Goal: Task Accomplishment & Management: Use online tool/utility

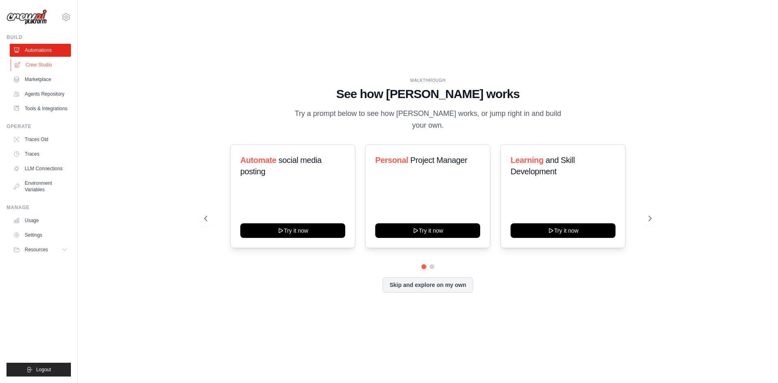
click at [54, 66] on link "Crew Studio" at bounding box center [41, 64] width 61 height 13
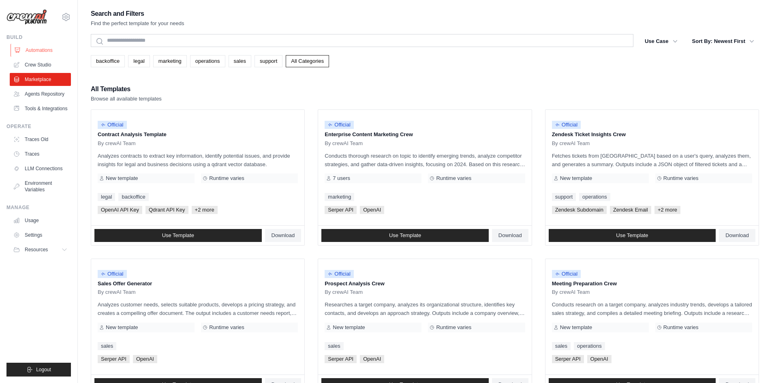
click at [51, 51] on link "Automations" at bounding box center [41, 50] width 61 height 13
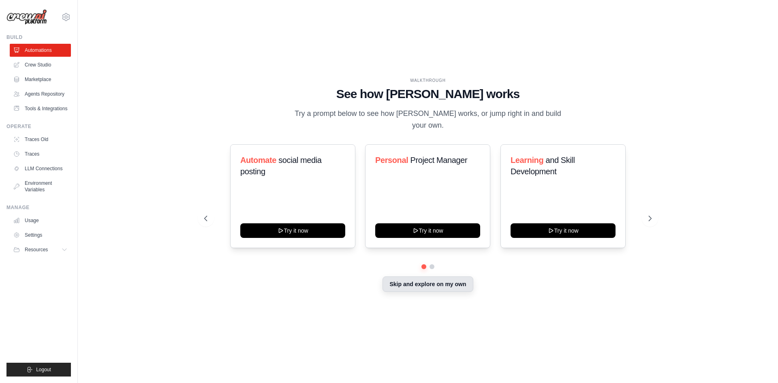
click at [429, 276] on button "Skip and explore on my own" at bounding box center [427, 283] width 90 height 15
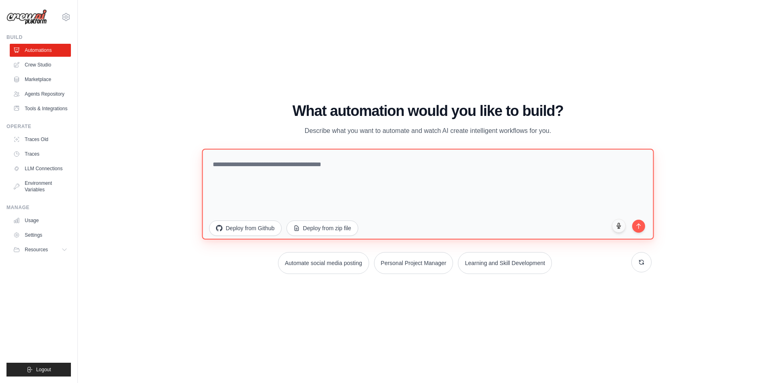
click at [311, 159] on textarea at bounding box center [428, 193] width 452 height 91
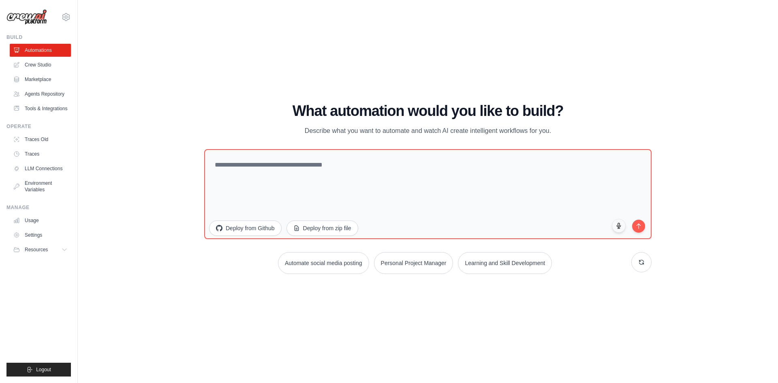
click at [426, 126] on p "Describe what you want to automate and watch AI create intelligent workflows fo…" at bounding box center [428, 131] width 272 height 11
click at [431, 131] on p "Describe what you want to automate and watch AI create intelligent workflows fo…" at bounding box center [428, 131] width 272 height 11
click at [510, 90] on div "WALKTHROUGH See how [PERSON_NAME] works Try a prompt below to see how [PERSON_N…" at bounding box center [428, 191] width 674 height 367
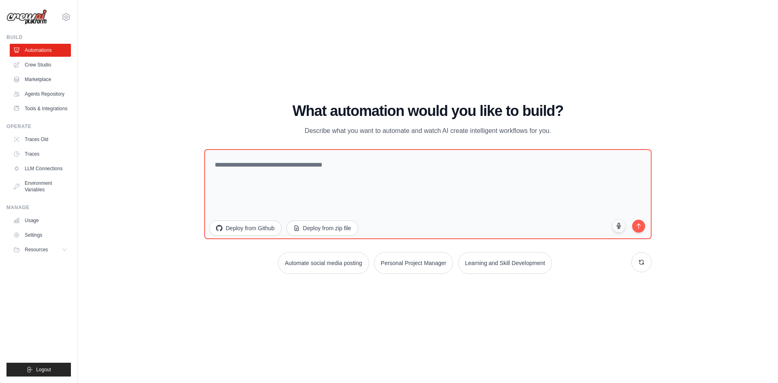
click at [681, 147] on div "WALKTHROUGH See how [PERSON_NAME] works Try a prompt below to see how [PERSON_N…" at bounding box center [428, 191] width 674 height 367
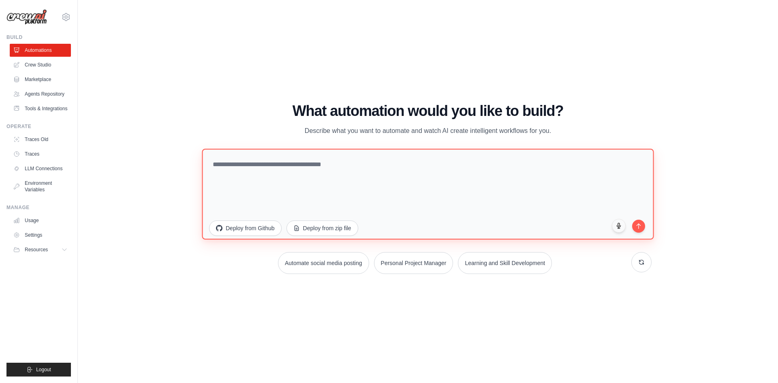
click at [553, 204] on textarea at bounding box center [428, 193] width 452 height 91
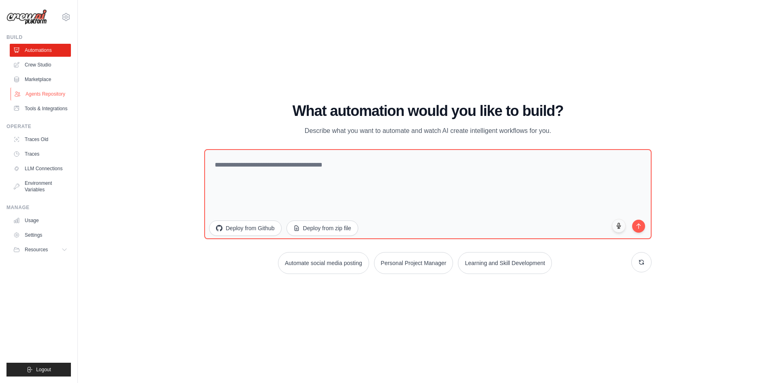
click at [49, 94] on link "Agents Repository" at bounding box center [41, 93] width 61 height 13
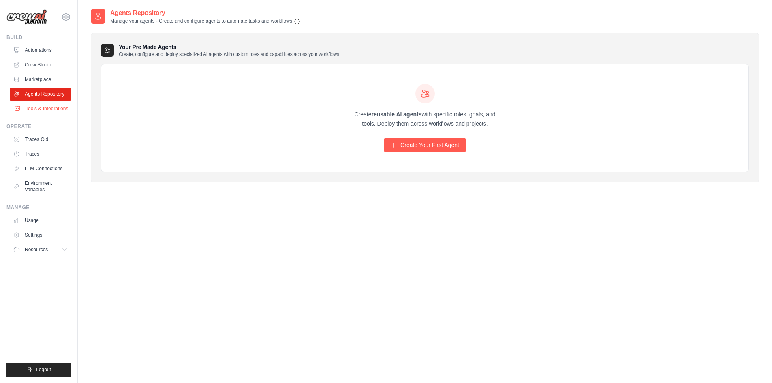
click at [66, 109] on link "Tools & Integrations" at bounding box center [41, 108] width 61 height 13
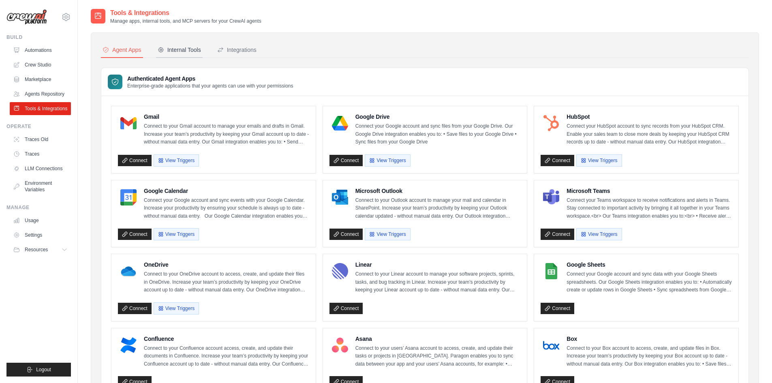
click at [182, 44] on button "Internal Tools" at bounding box center [179, 50] width 47 height 15
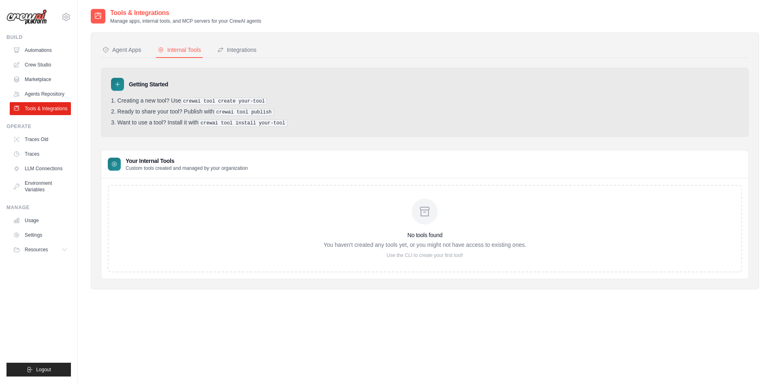
click at [241, 102] on pre "crewai tool create your-tool" at bounding box center [224, 101] width 86 height 7
click at [283, 135] on div "Getting Started Creating a new tool? Use crewai tool create your-tool Ready to …" at bounding box center [425, 102] width 648 height 69
click at [243, 47] on div "Integrations" at bounding box center [236, 50] width 39 height 8
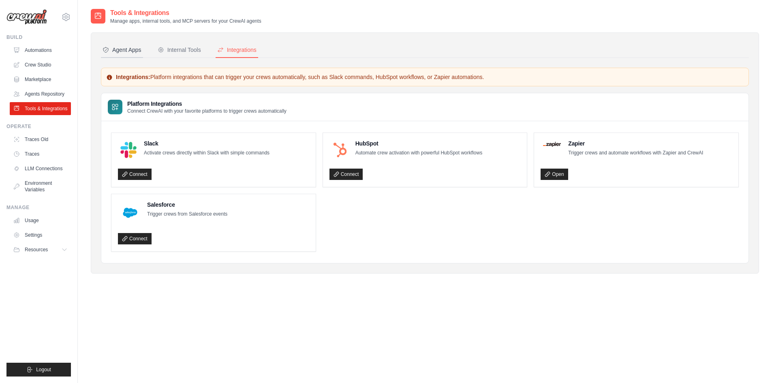
click at [131, 47] on div "Agent Apps" at bounding box center [121, 50] width 39 height 8
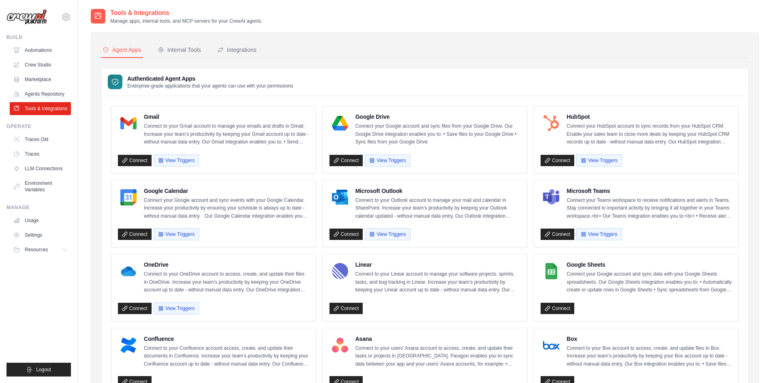
click at [675, 162] on div "Connect View Triggers" at bounding box center [635, 158] width 191 height 15
click at [651, 137] on p "Connect your HubSpot account to sync records from your HubSpot CRM. Enable your…" at bounding box center [648, 134] width 165 height 24
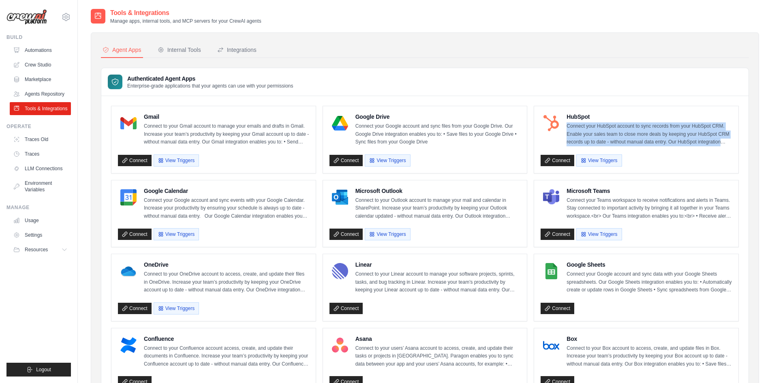
click at [651, 137] on p "Connect your HubSpot account to sync records from your HubSpot CRM. Enable your…" at bounding box center [648, 134] width 165 height 24
click at [653, 137] on p "Connect your HubSpot account to sync records from your HubSpot CRM. Enable your…" at bounding box center [648, 134] width 165 height 24
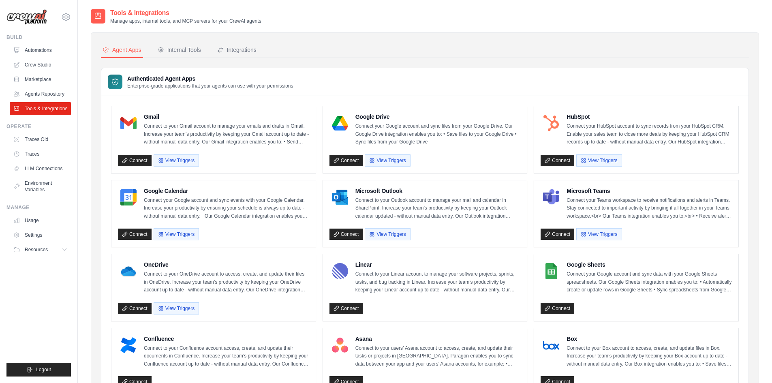
click at [449, 86] on div "Authenticated Agent Apps Enterprise-grade applications that your agents can use…" at bounding box center [424, 82] width 647 height 28
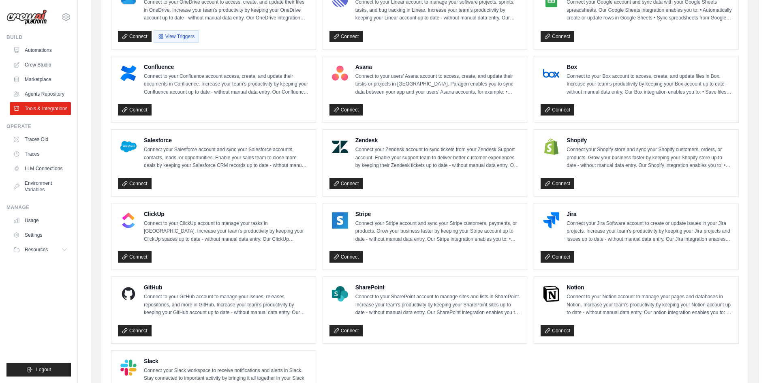
scroll to position [162, 0]
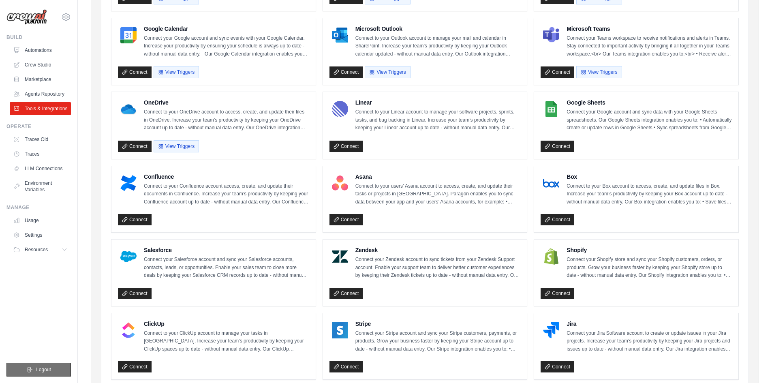
click at [38, 371] on span "Logout" at bounding box center [43, 369] width 15 height 6
